Goal: Participate in discussion: Engage in conversation with other users on a specific topic

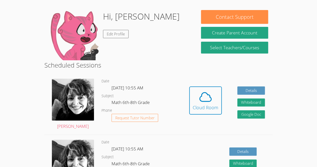
scroll to position [73, 0]
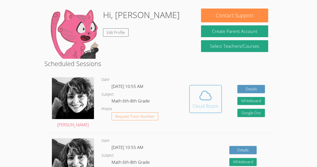
click at [202, 102] on div "Cloud Room" at bounding box center [206, 105] width 26 height 7
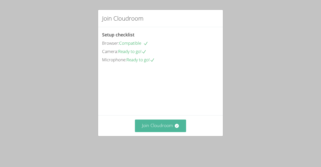
click at [175, 129] on button "Join Cloudroom" at bounding box center [160, 125] width 51 height 12
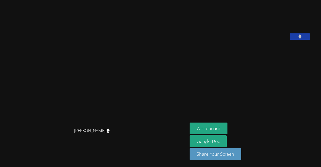
click at [310, 40] on button at bounding box center [300, 36] width 20 height 6
click at [299, 39] on icon at bounding box center [299, 36] width 5 height 4
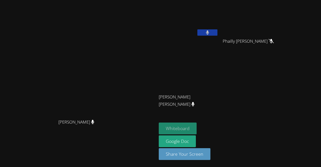
click at [196, 123] on button "Whiteboard" at bounding box center [178, 128] width 38 height 12
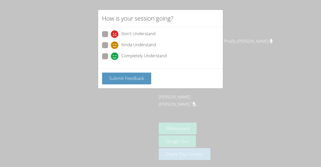
click at [111, 60] on span at bounding box center [111, 60] width 0 height 0
click at [111, 57] on input "Completely Understand" at bounding box center [113, 55] width 4 height 4
radio input "true"
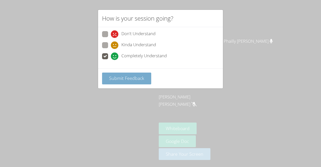
click at [109, 81] on button "Submit Feedback" at bounding box center [126, 78] width 49 height 12
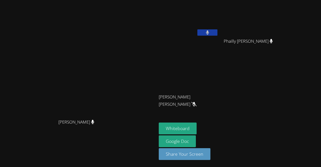
click at [217, 30] on button at bounding box center [207, 32] width 20 height 6
click at [217, 29] on button at bounding box center [207, 32] width 20 height 6
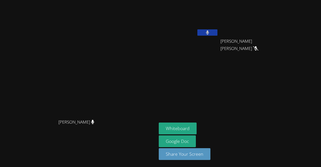
click at [217, 31] on button at bounding box center [207, 32] width 20 height 6
